Goal: Task Accomplishment & Management: Manage account settings

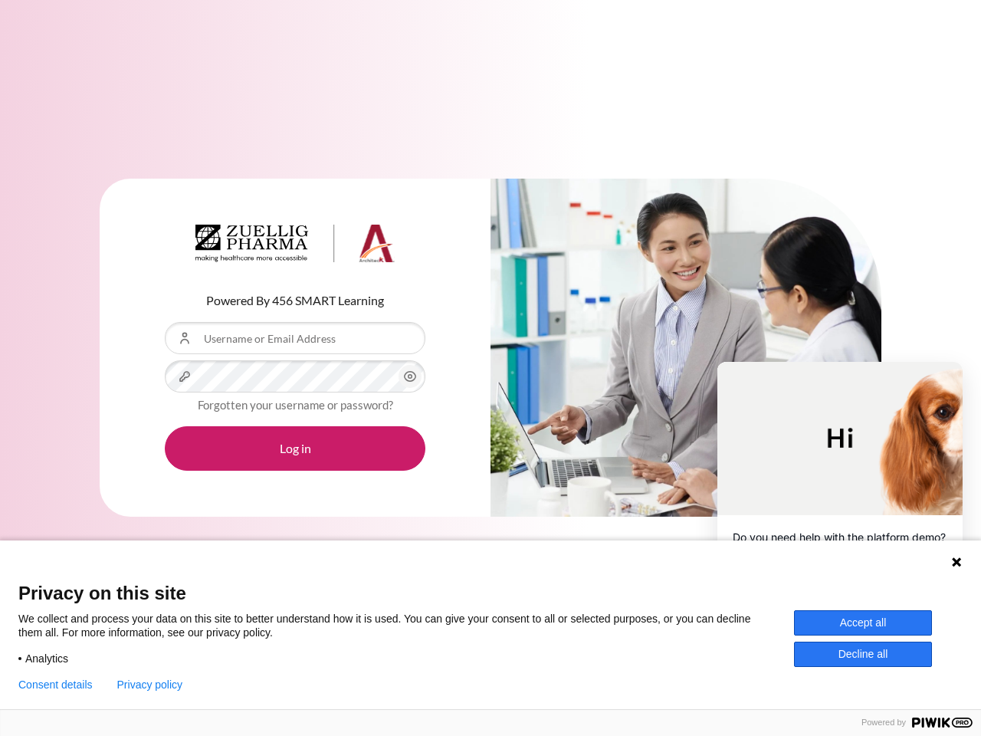
click at [490, 368] on div "Content" at bounding box center [685, 348] width 391 height 339
click at [410, 376] on icon "Content" at bounding box center [410, 376] width 18 height 18
click at [295, 448] on button "Log in" at bounding box center [295, 448] width 261 height 44
click at [956, 562] on icon at bounding box center [956, 561] width 9 height 9
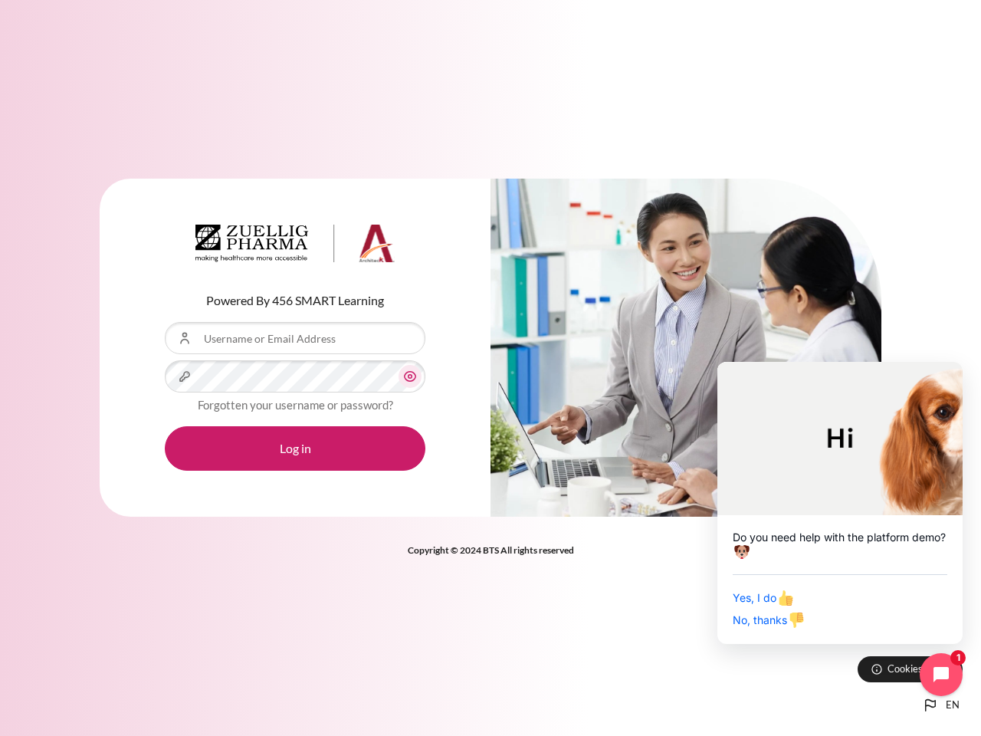
click at [863, 622] on div "Yes, I do No, thanks" at bounding box center [840, 601] width 215 height 54
click at [863, 654] on div "Powered By 456 SMART Learning Username or Email Address Password Forgotten your…" at bounding box center [490, 368] width 981 height 736
click at [55, 684] on div "Powered By 456 SMART Learning Username or Email Address Password Forgotten your…" at bounding box center [490, 368] width 981 height 736
